Goal: Task Accomplishment & Management: Manage account settings

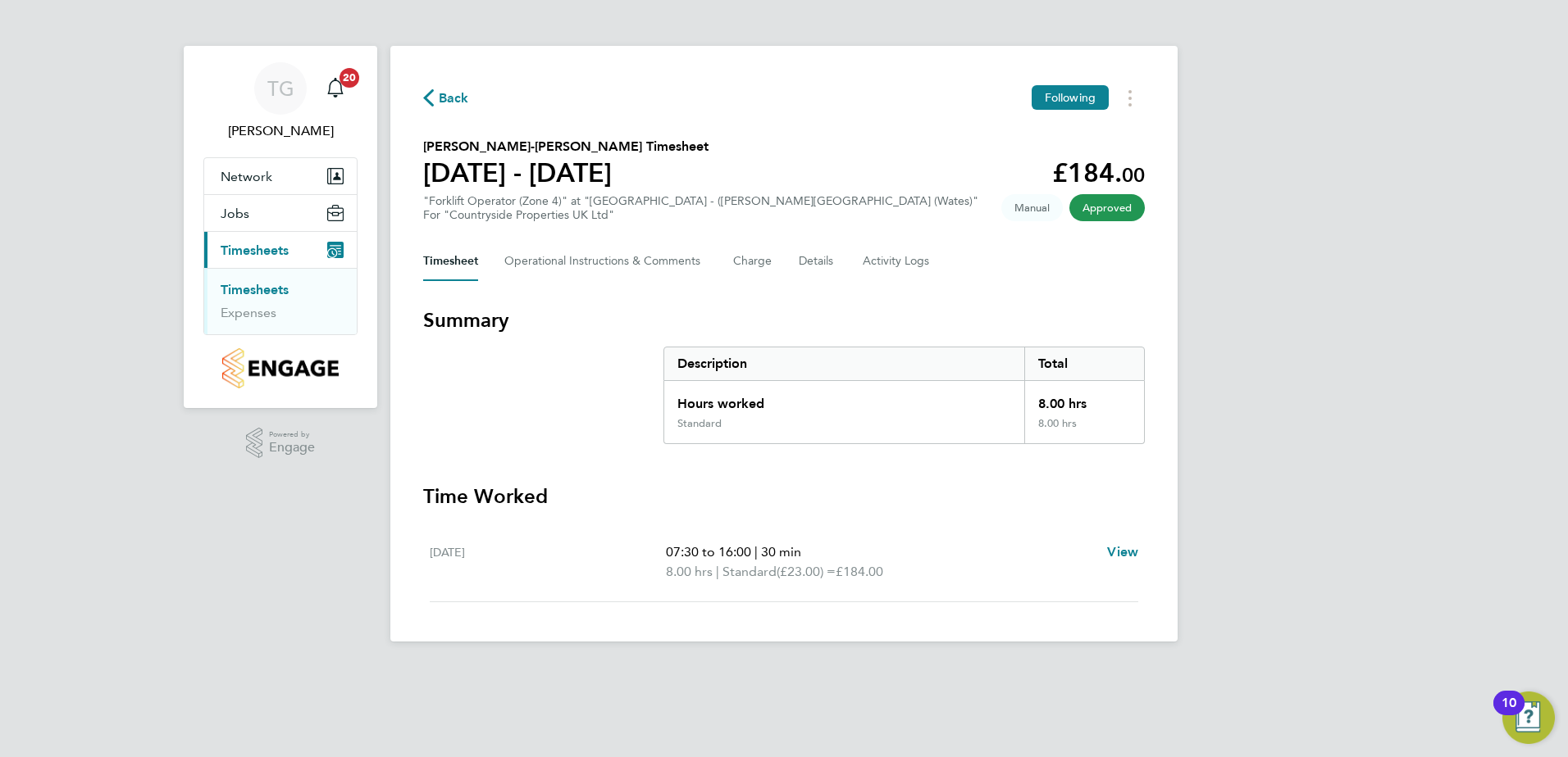
click at [286, 245] on span "Timesheets" at bounding box center [254, 250] width 68 height 15
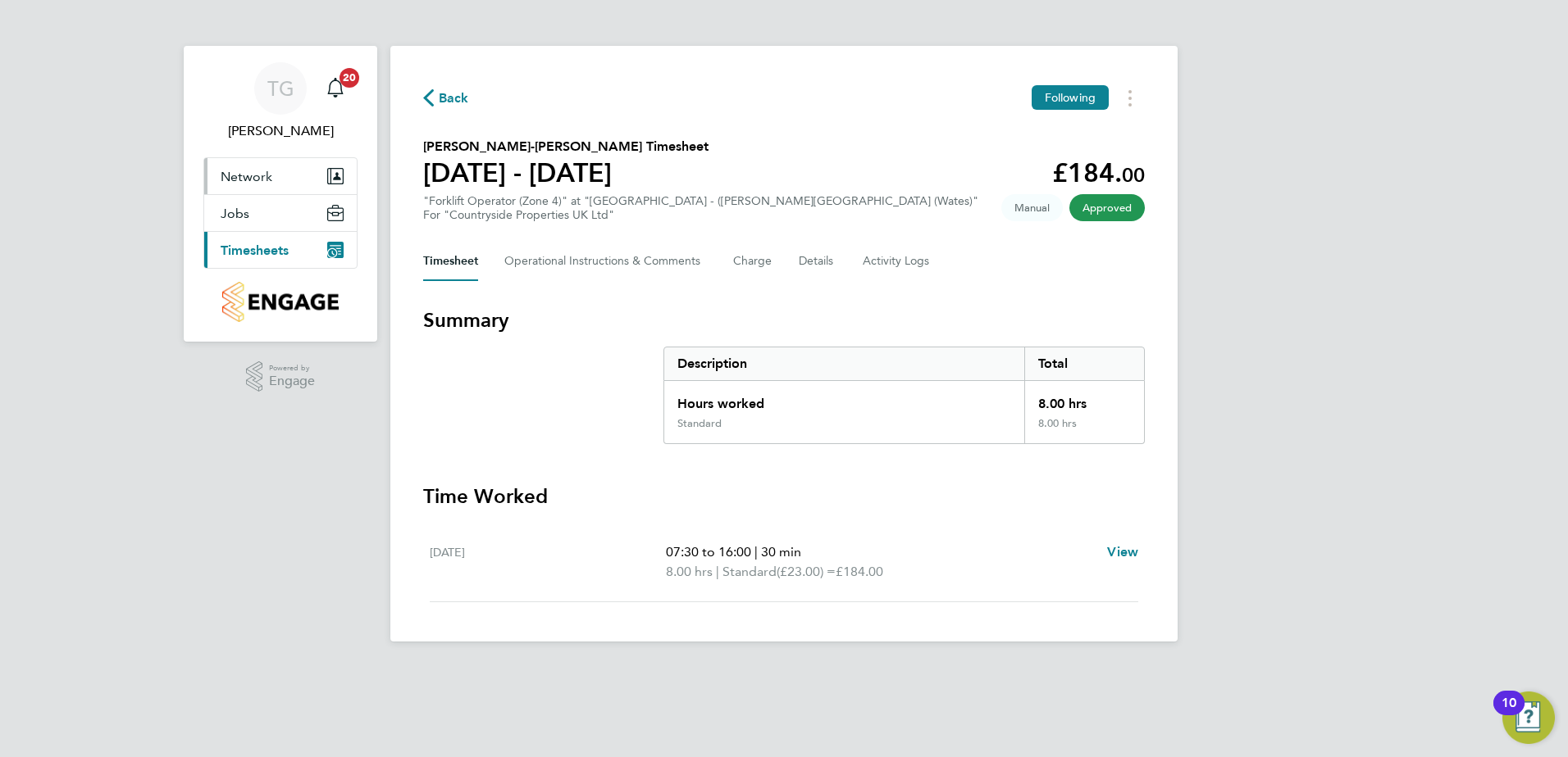
click at [286, 171] on button "Network" at bounding box center [280, 176] width 153 height 36
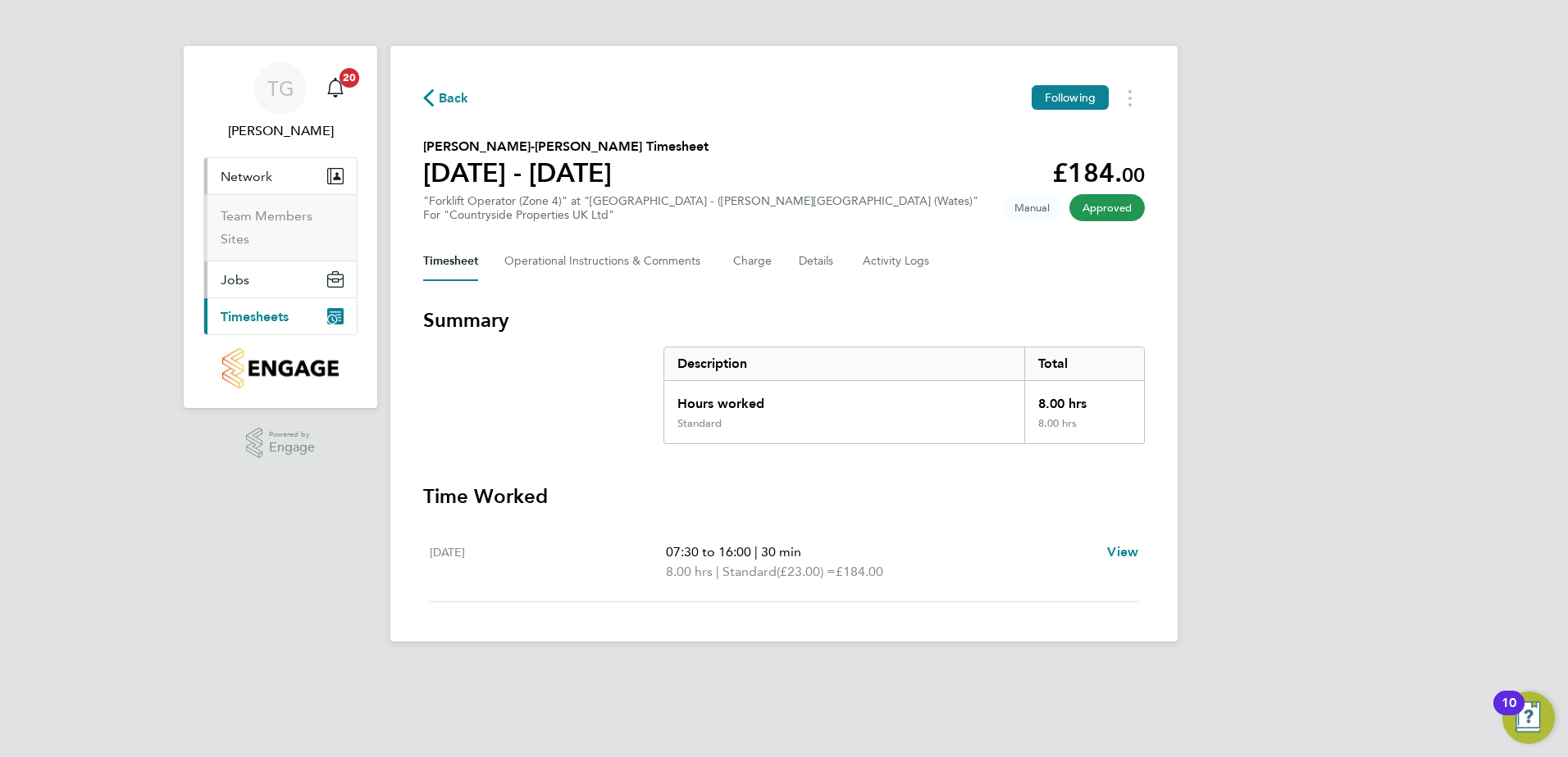
click at [234, 275] on span "Jobs" at bounding box center [235, 279] width 29 height 15
click at [244, 307] on button "Current page: Timesheets" at bounding box center [280, 316] width 153 height 36
click at [251, 293] on link "Timesheets" at bounding box center [254, 289] width 68 height 15
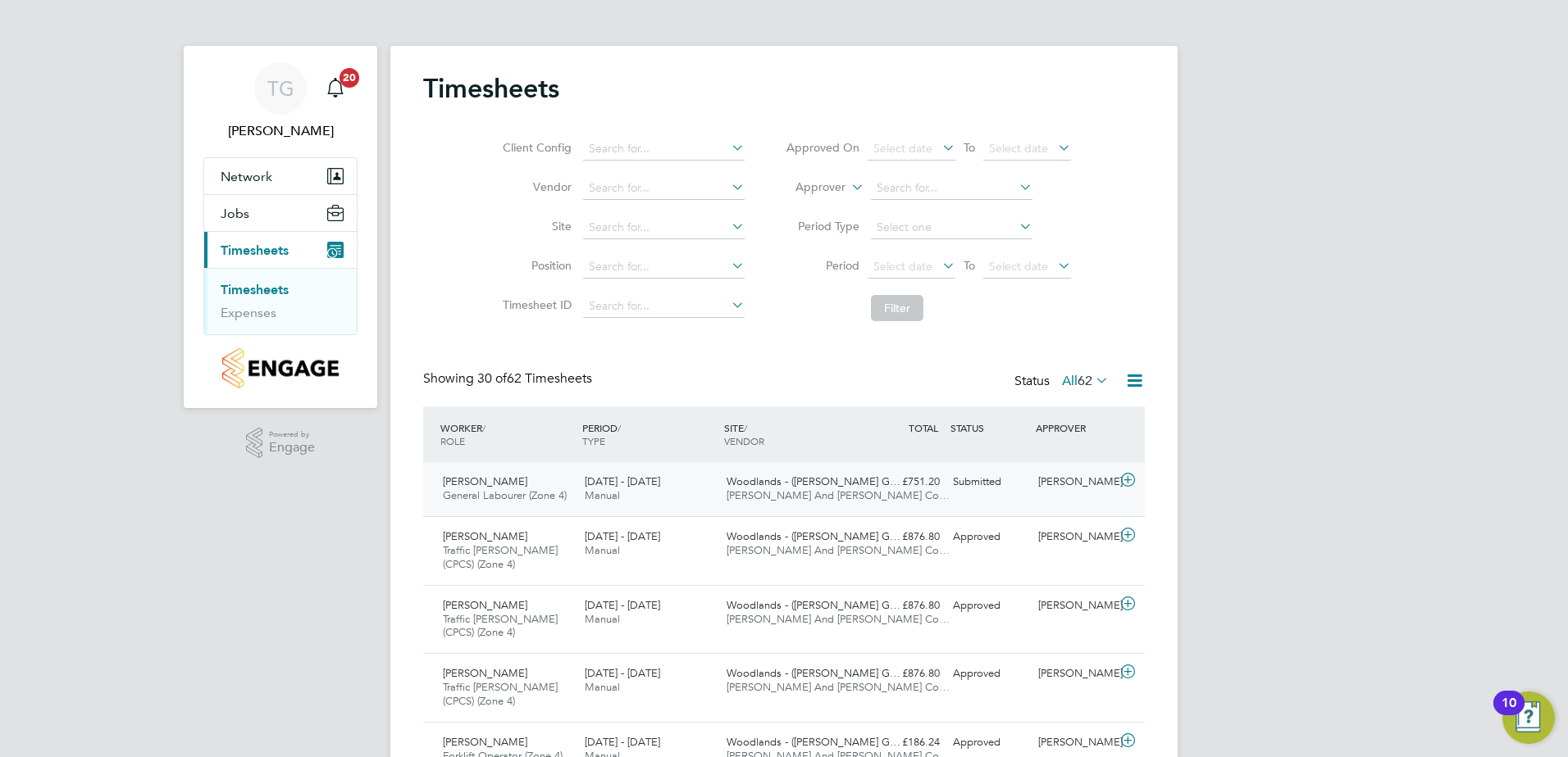
click at [471, 483] on span "[PERSON_NAME]" at bounding box center [485, 482] width 85 height 14
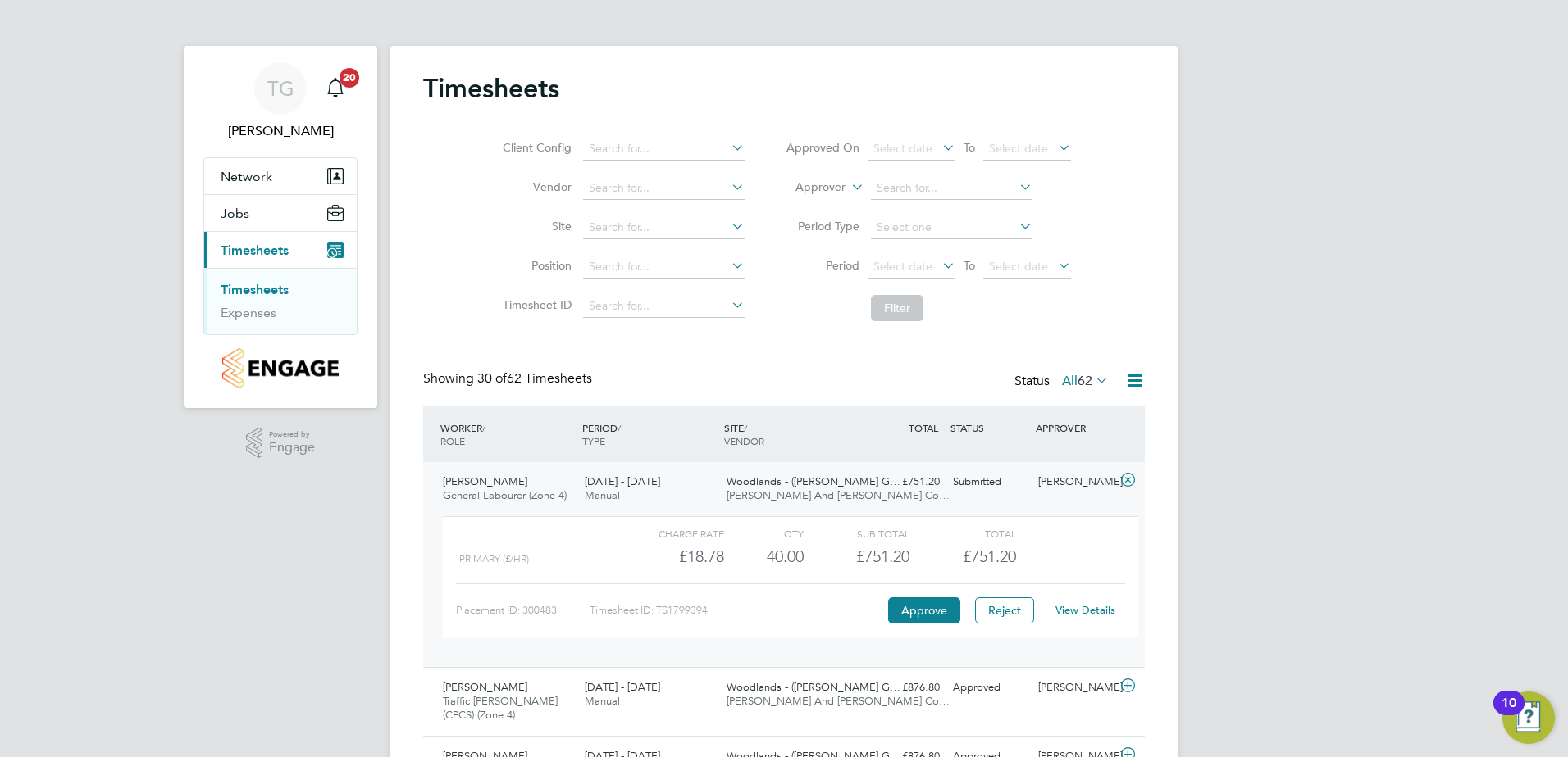
click at [1103, 613] on link "View Details" at bounding box center [1085, 611] width 60 height 14
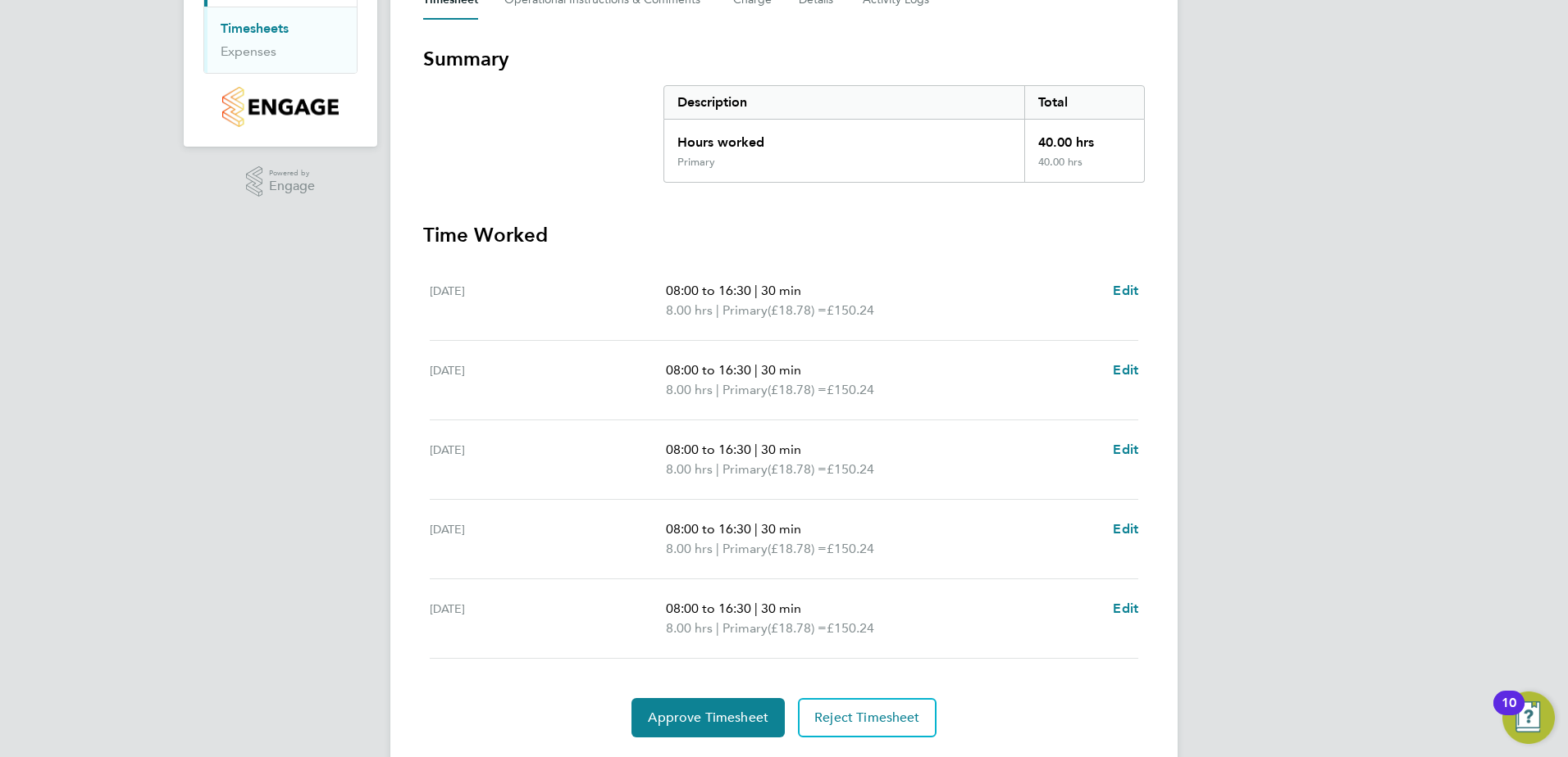
scroll to position [307, 0]
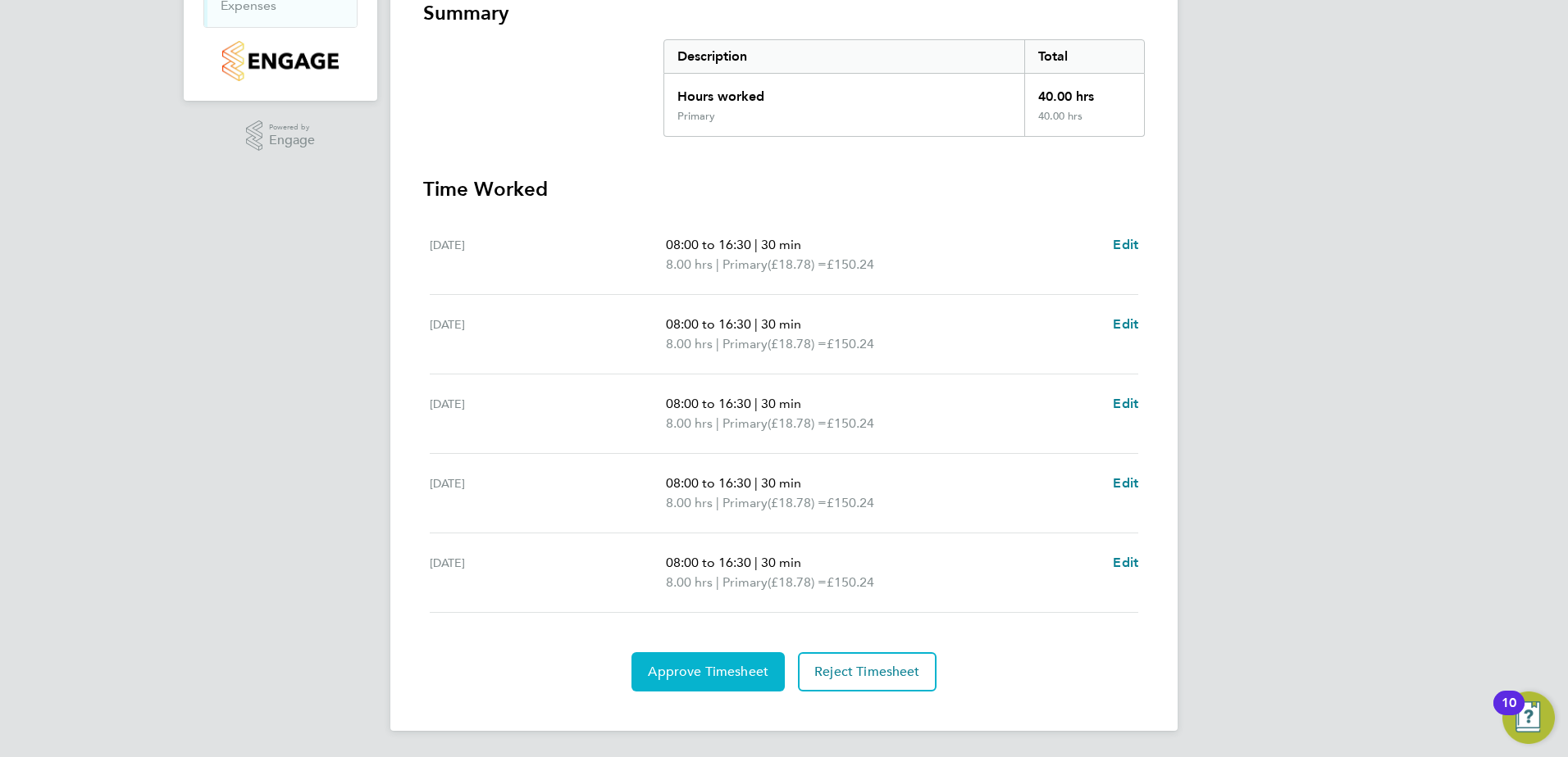
click at [741, 667] on span "Approve Timesheet" at bounding box center [707, 672] width 121 height 16
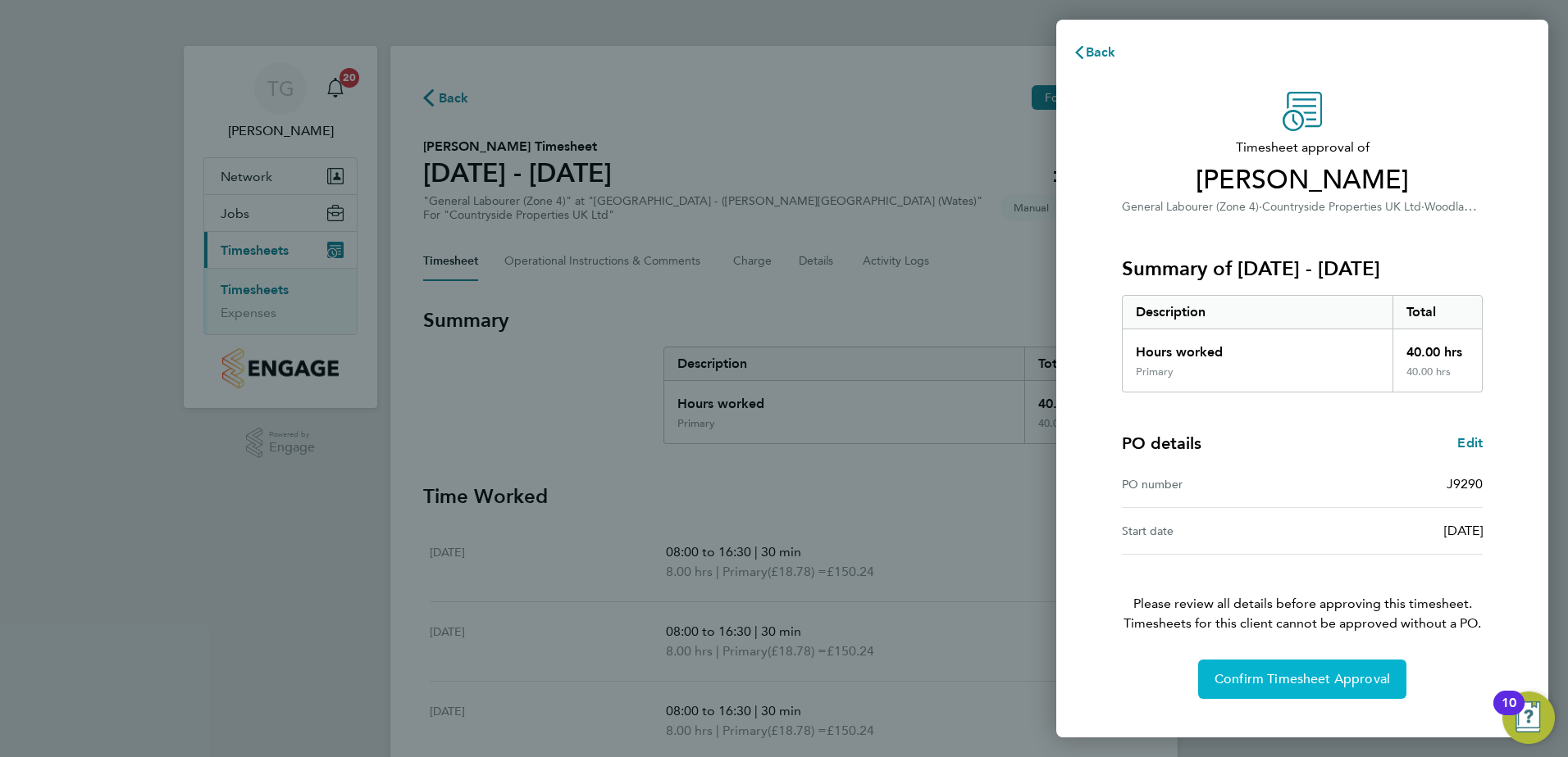
click at [1290, 676] on span "Confirm Timesheet Approval" at bounding box center [1302, 679] width 176 height 16
